Goal: Check status: Check status

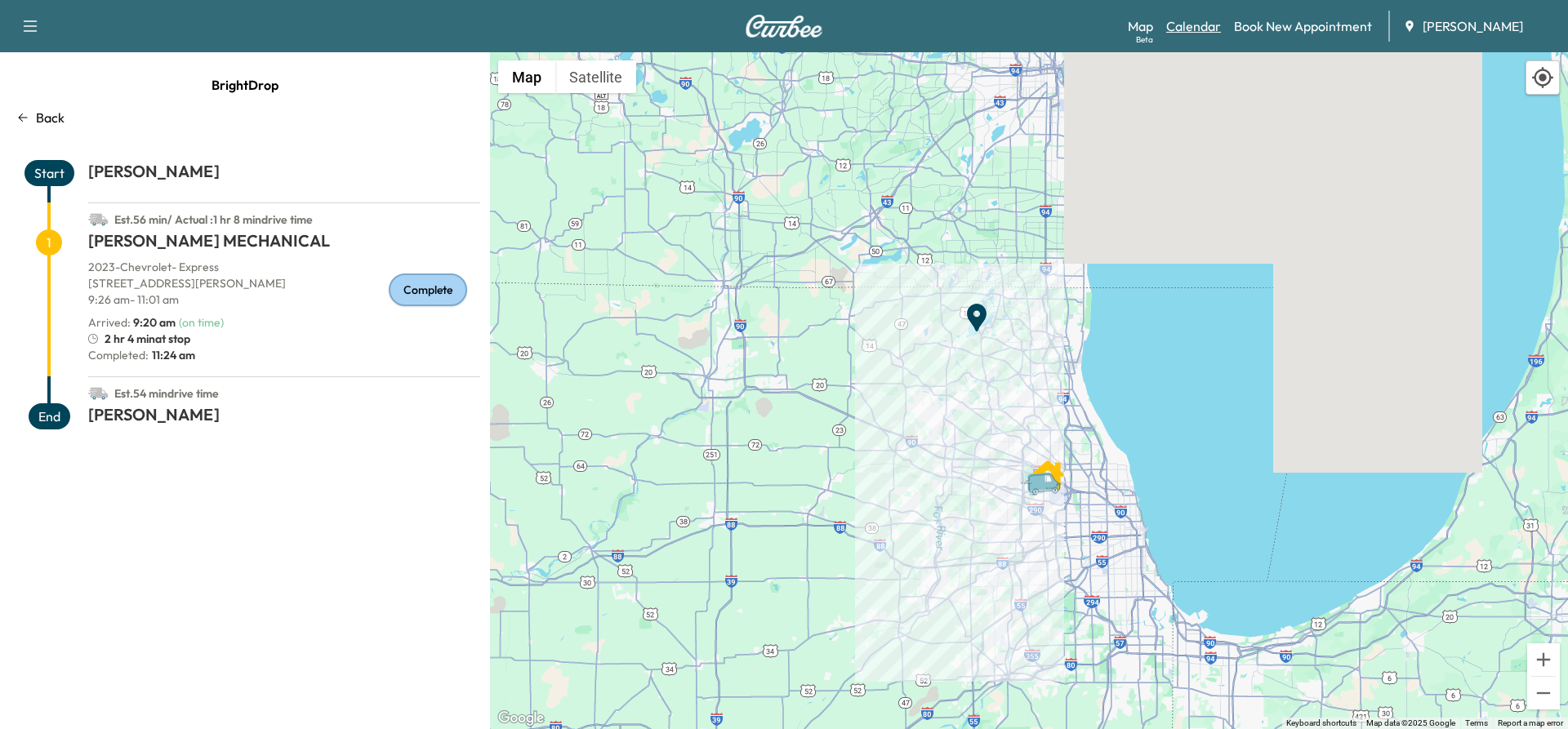
click at [1204, 22] on link "Calendar" at bounding box center [1193, 26] width 55 height 20
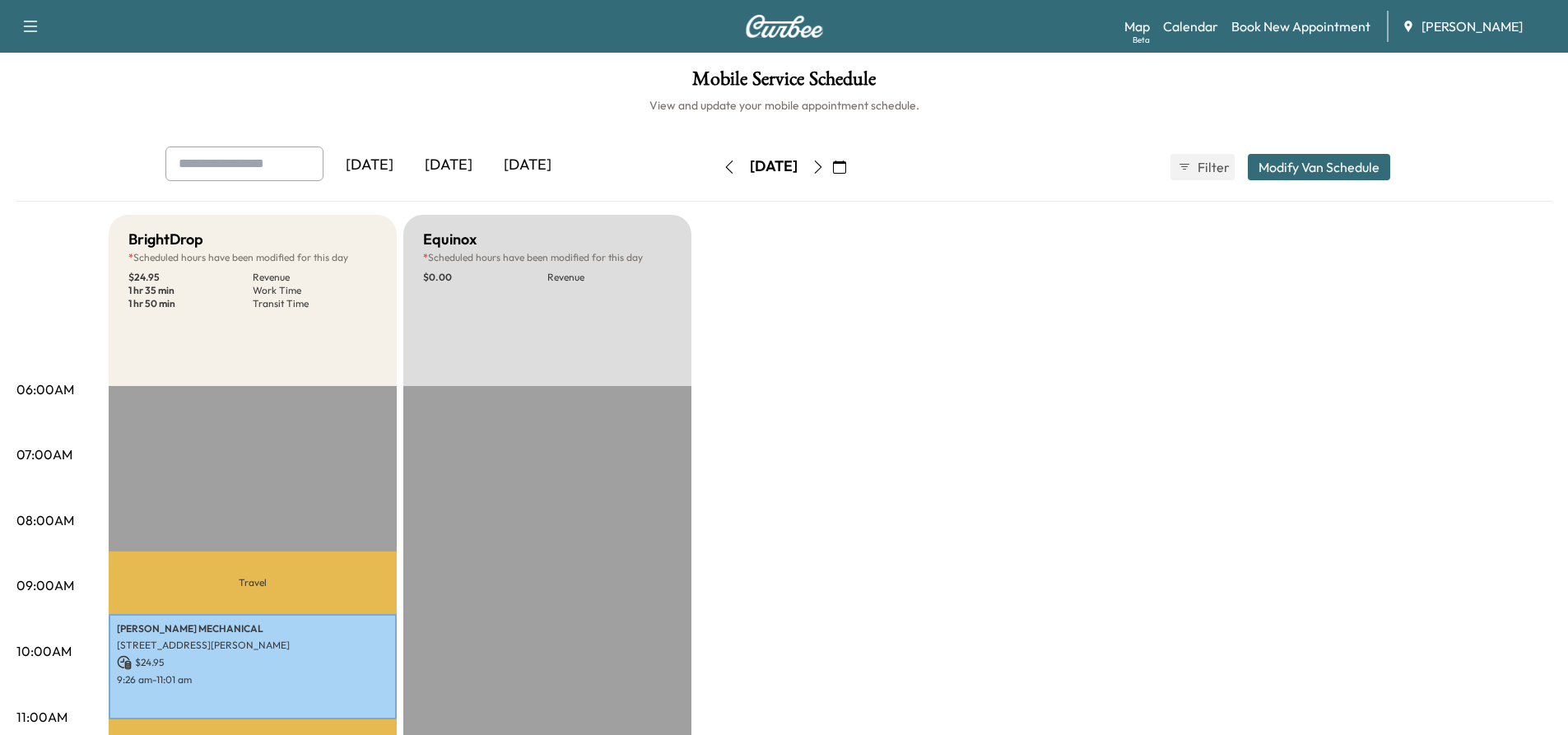
click at [825, 168] on icon "button" at bounding box center [819, 167] width 13 height 13
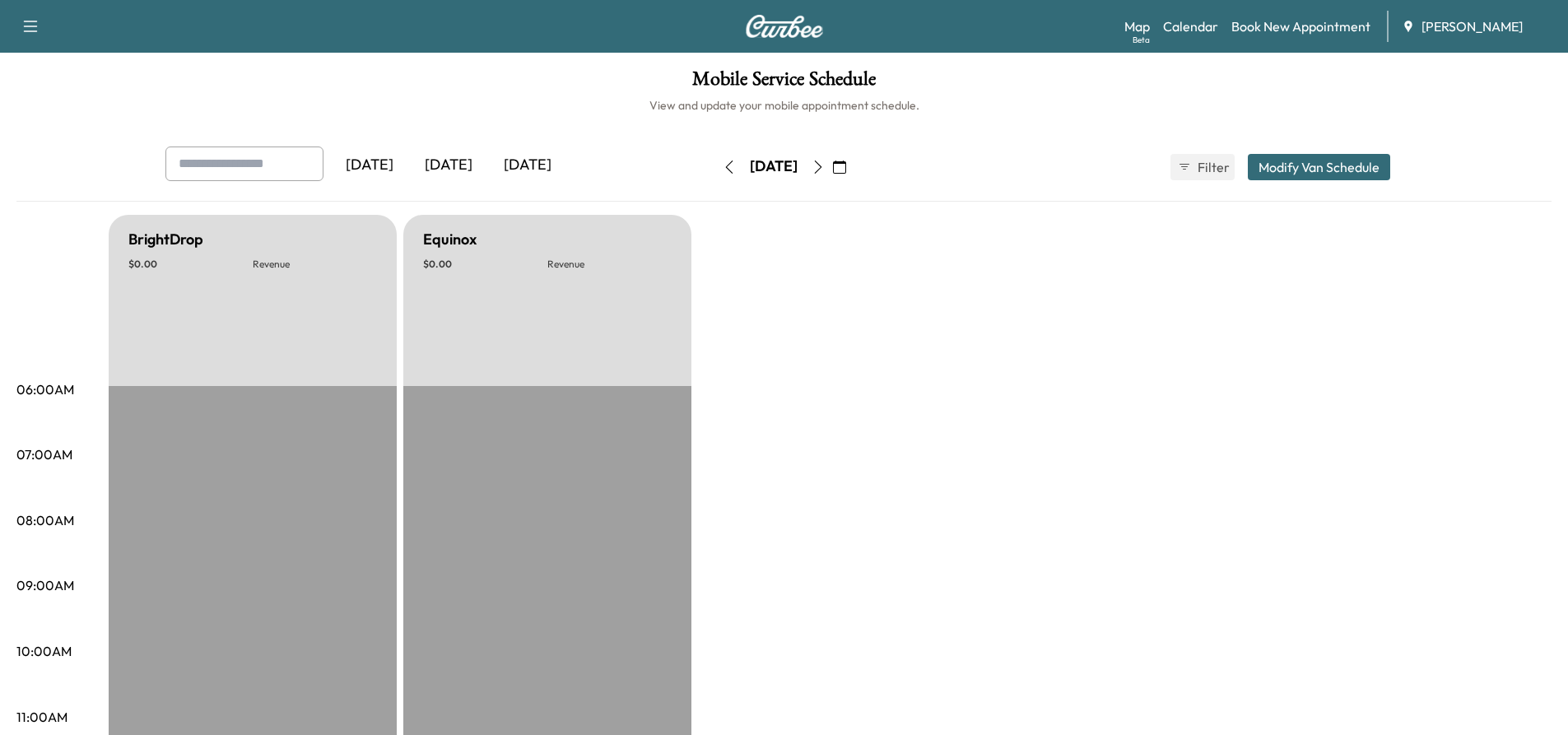
click at [825, 167] on icon "button" at bounding box center [819, 167] width 13 height 13
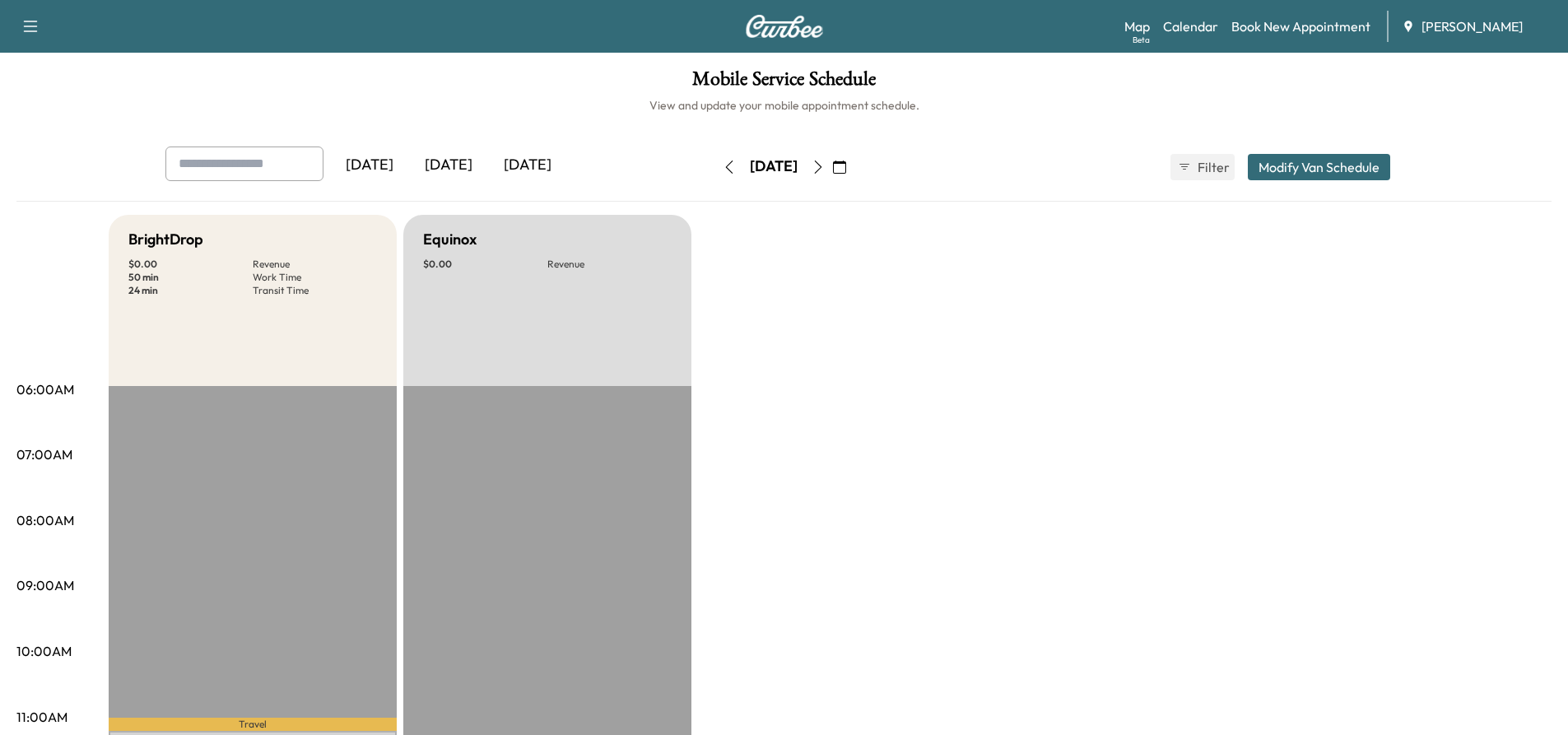
click at [825, 168] on icon "button" at bounding box center [819, 167] width 13 height 13
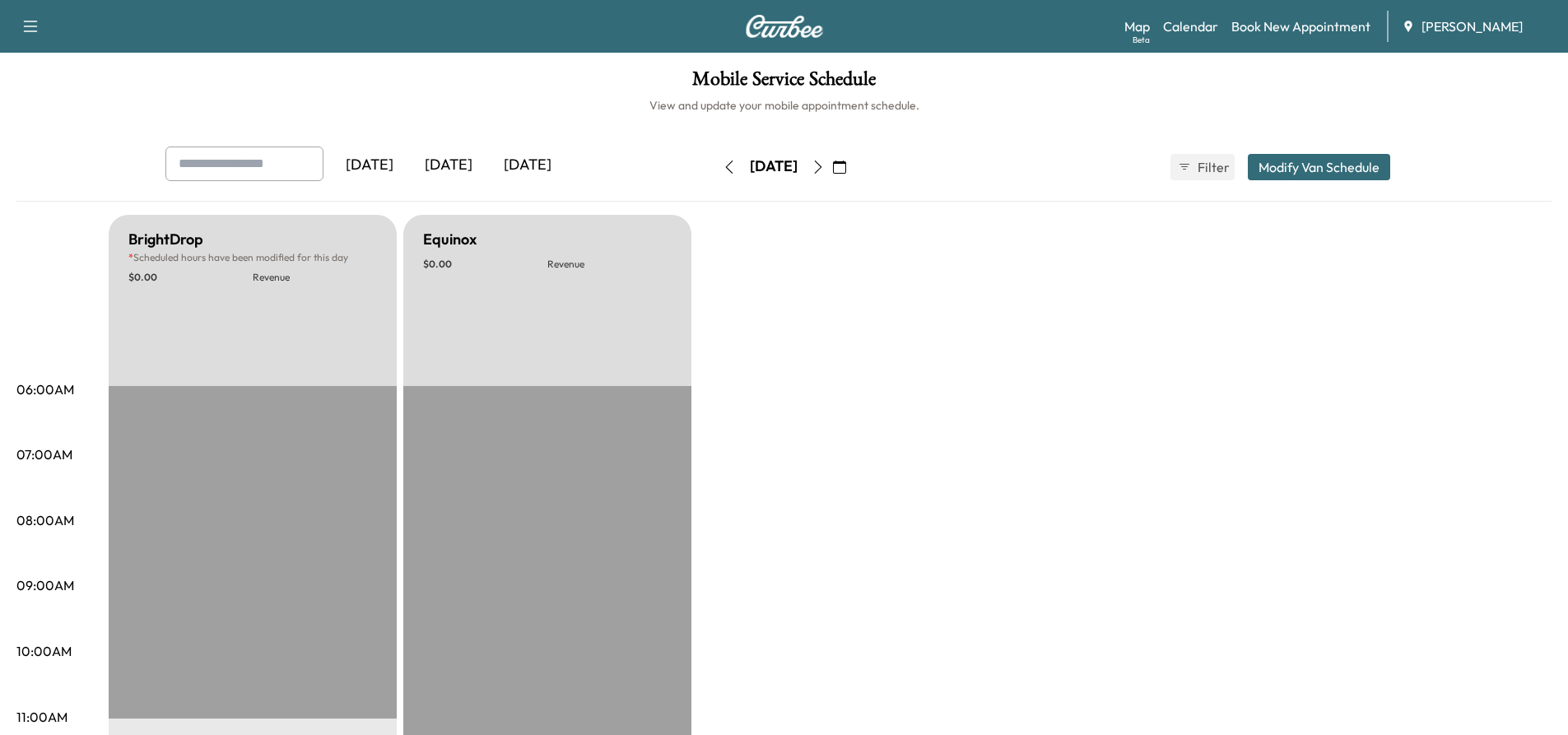
click at [825, 168] on icon "button" at bounding box center [819, 167] width 13 height 13
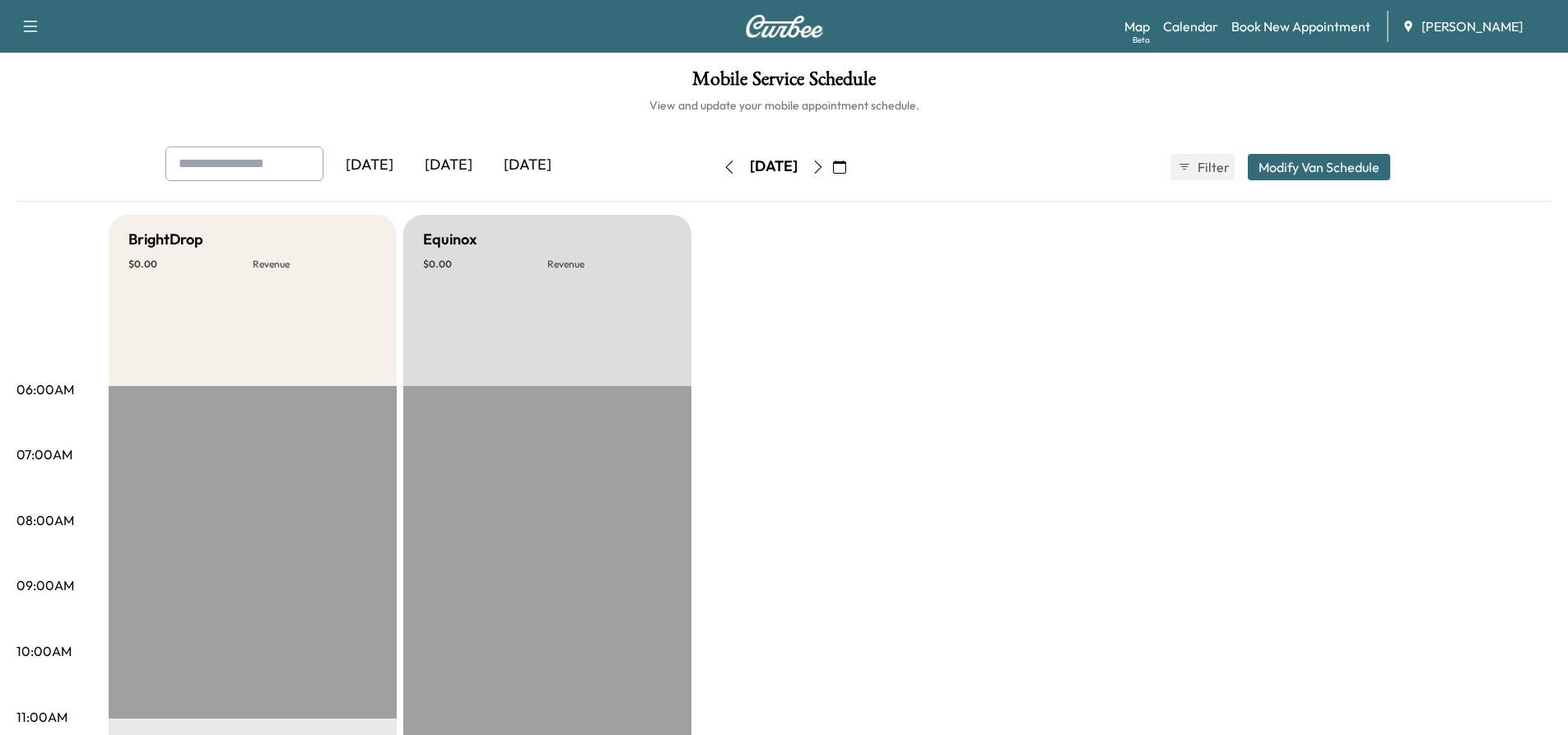
click at [822, 168] on icon "button" at bounding box center [818, 167] width 7 height 13
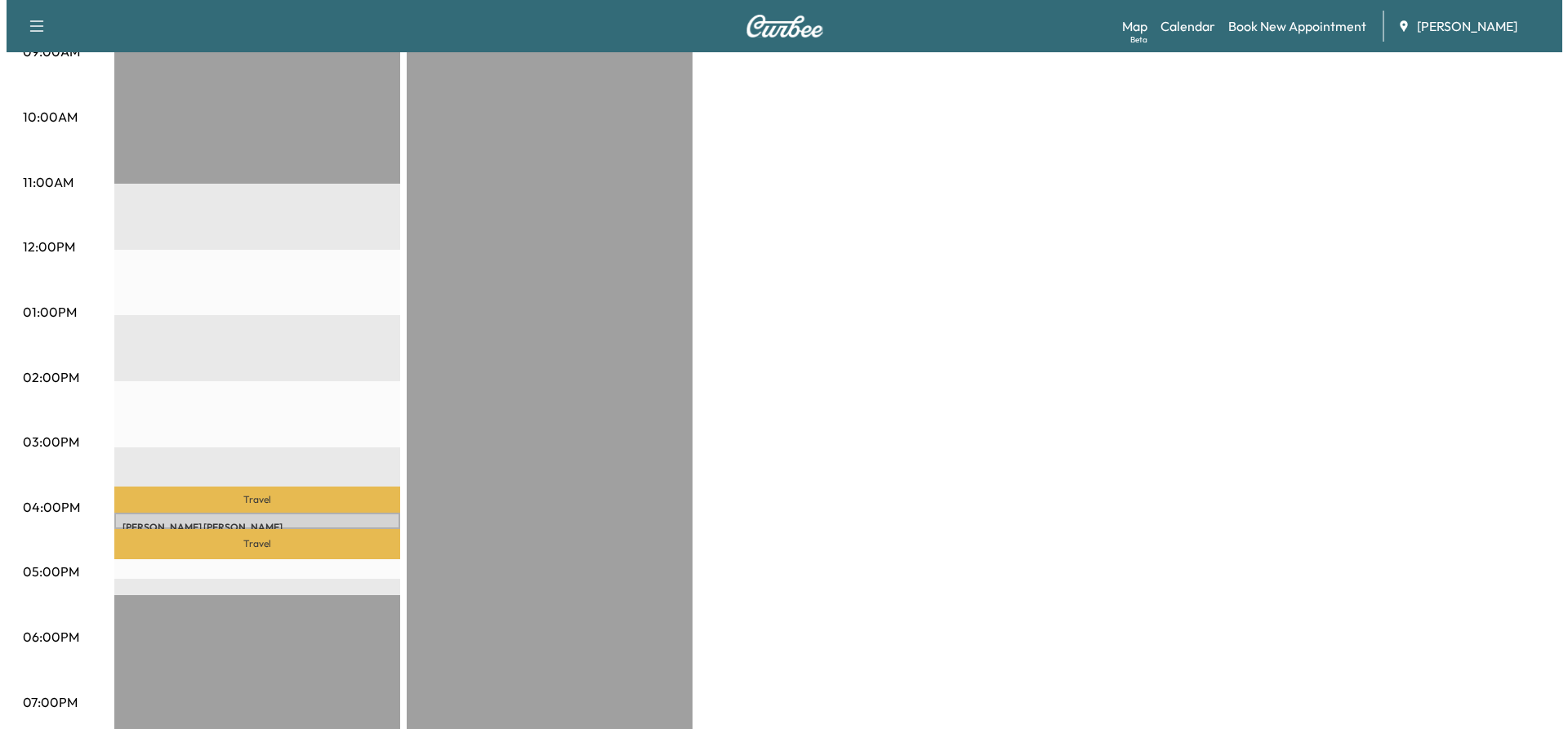
scroll to position [653, 0]
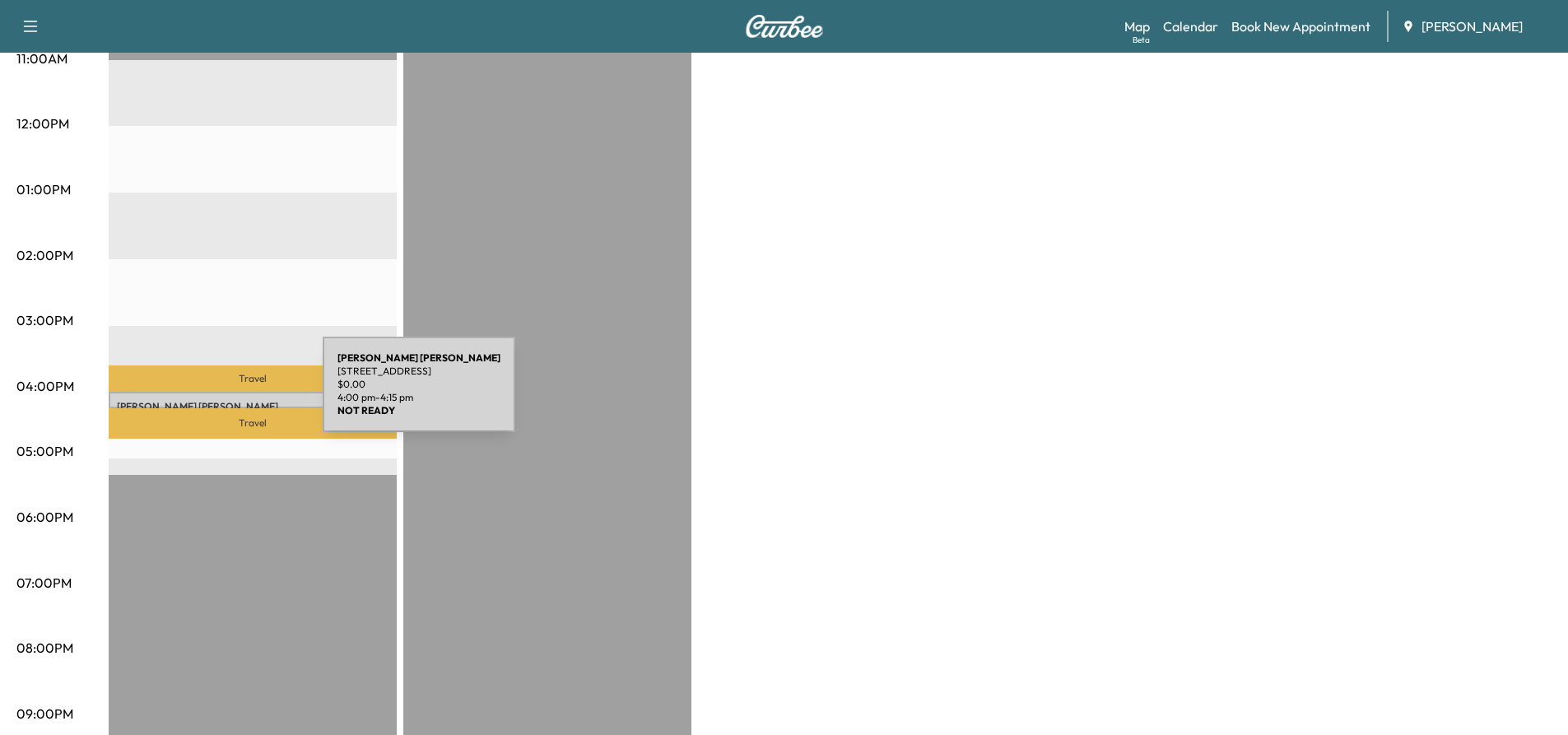
click at [199, 400] on p "[PERSON_NAME]" at bounding box center [253, 406] width 272 height 13
